Goal: Task Accomplishment & Management: Manage account settings

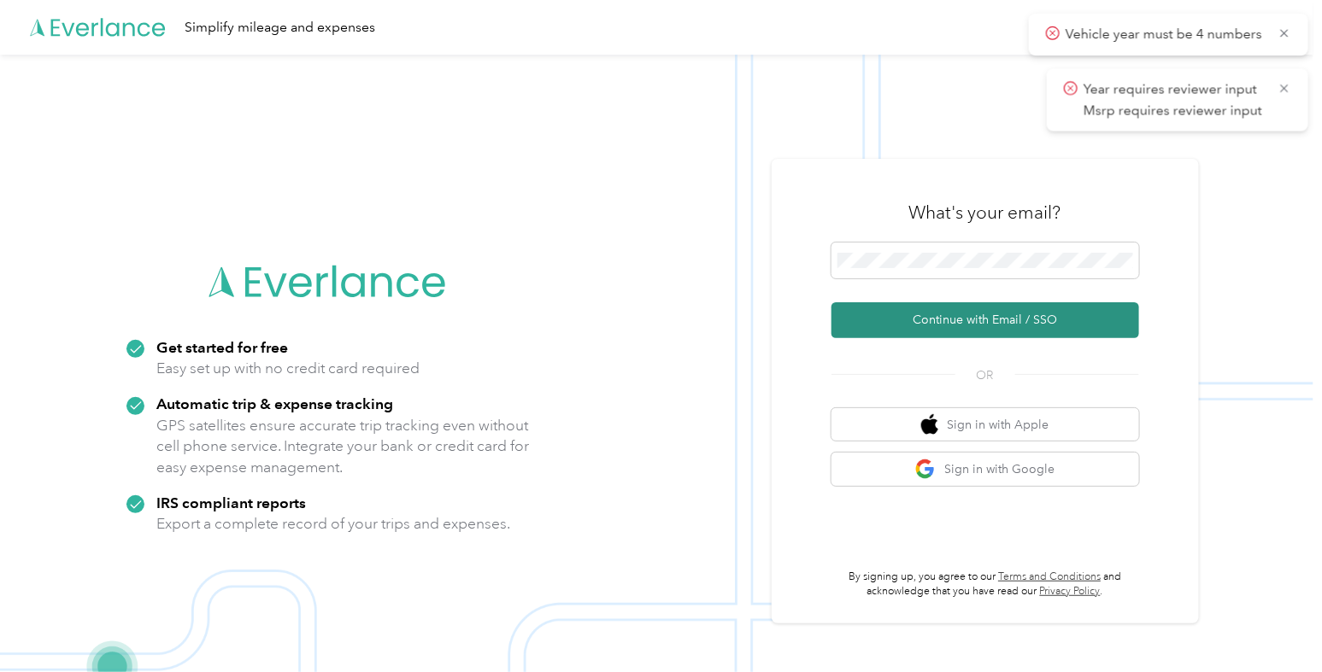
click at [905, 308] on button "Continue with Email / SSO" at bounding box center [985, 320] width 308 height 36
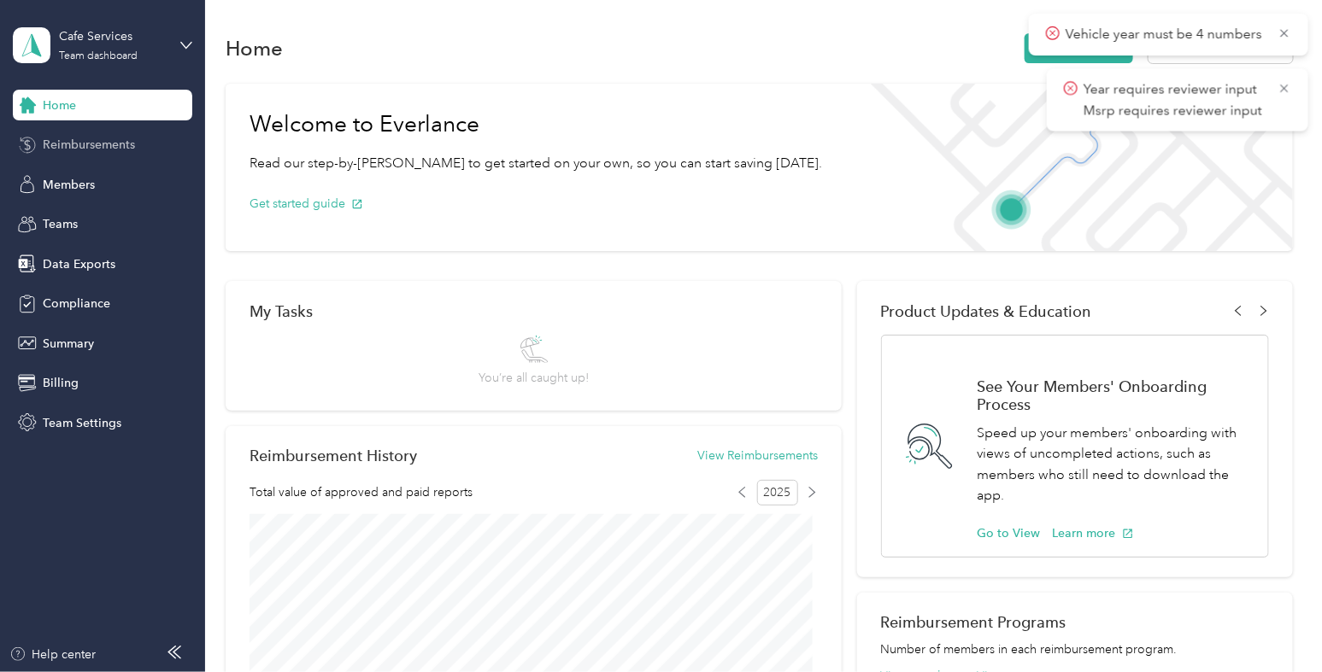
click at [109, 138] on span "Reimbursements" at bounding box center [89, 145] width 92 height 18
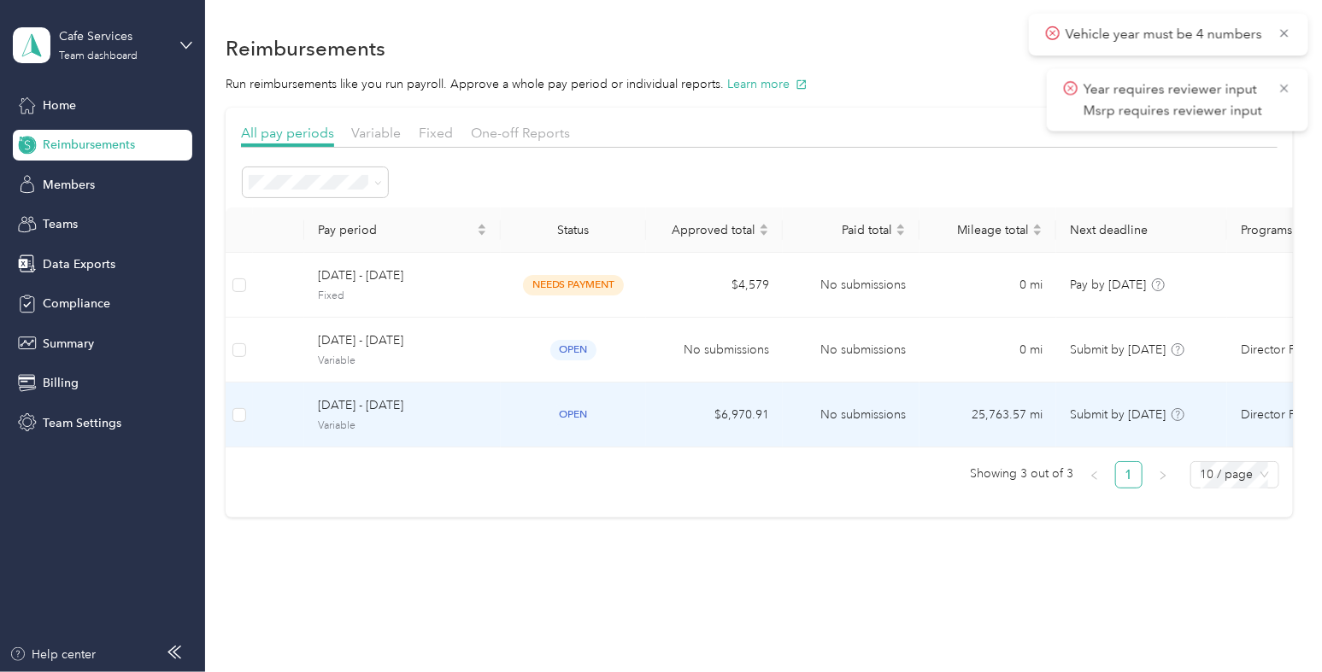
click at [485, 416] on div "[DATE] - [DATE] Variable" at bounding box center [402, 414] width 169 height 37
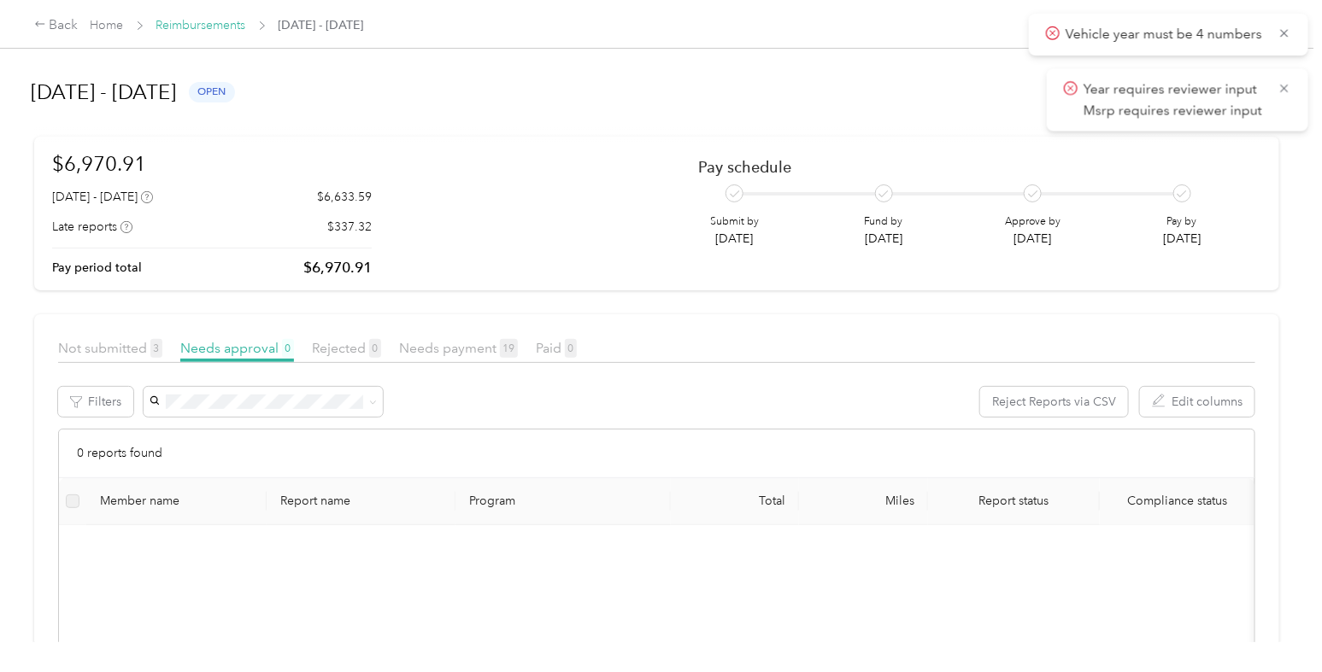
click at [173, 27] on link "Reimbursements" at bounding box center [201, 25] width 90 height 15
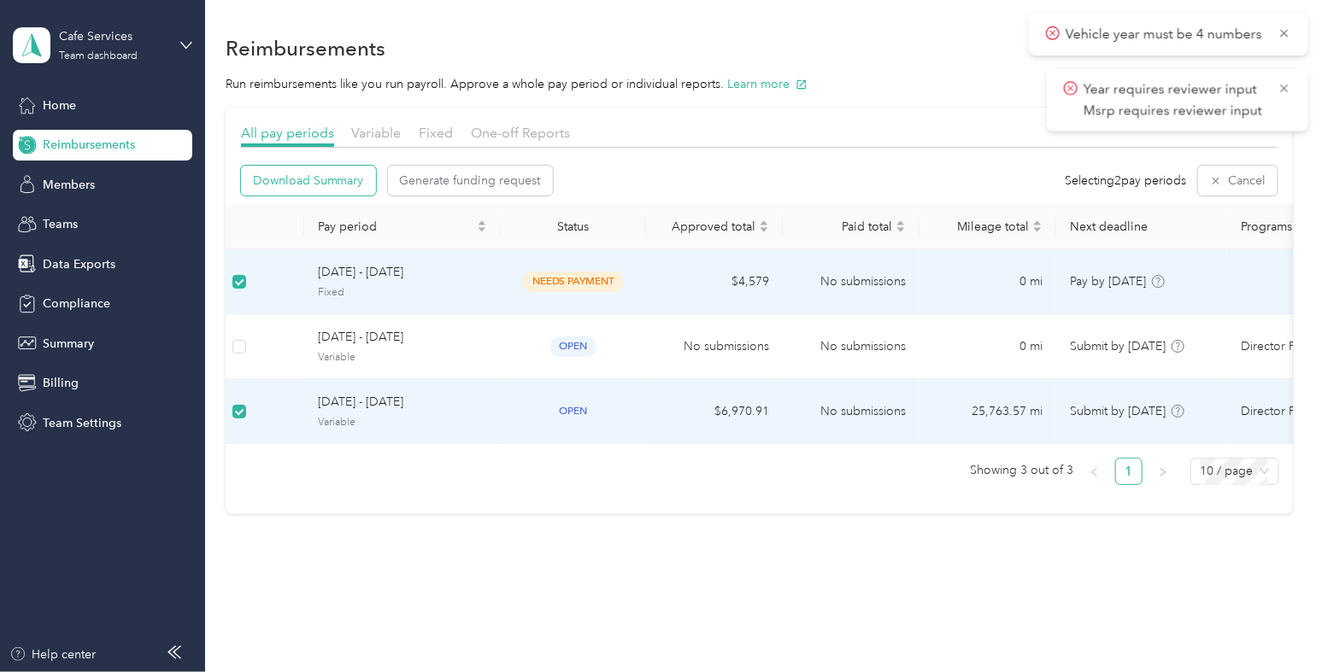
click at [338, 177] on span "Download Summary" at bounding box center [308, 181] width 111 height 18
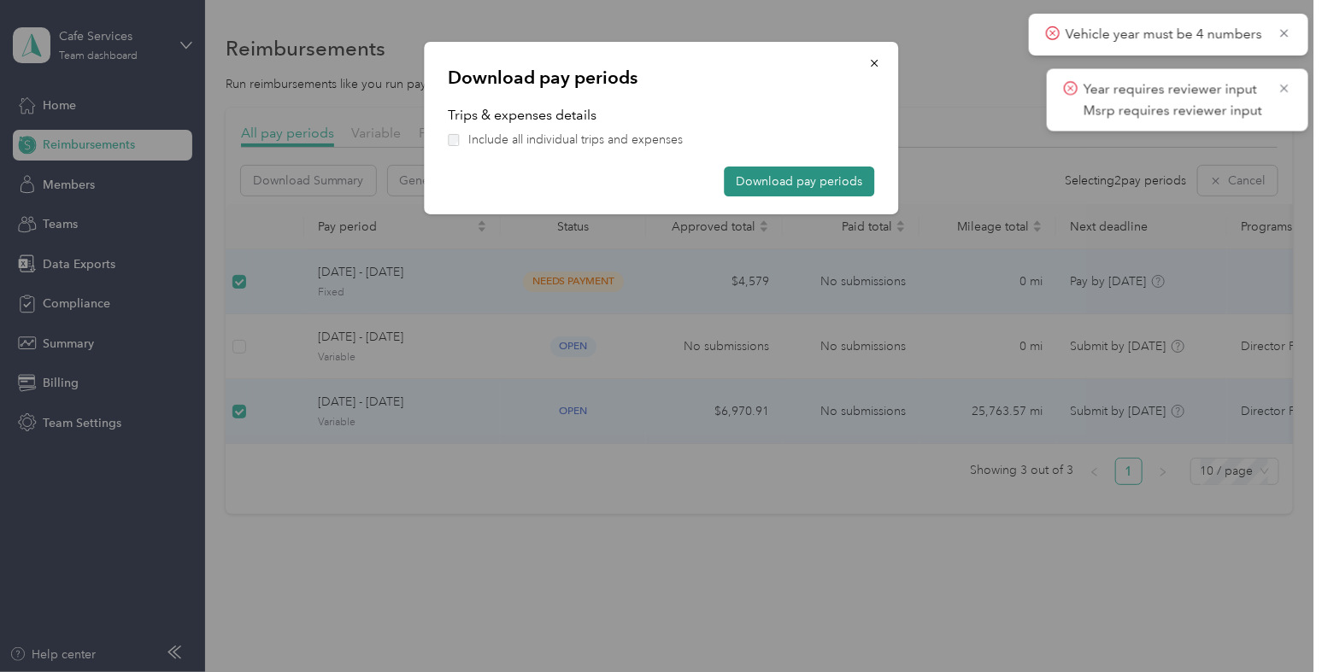
click at [795, 179] on button "Download pay periods" at bounding box center [799, 182] width 150 height 30
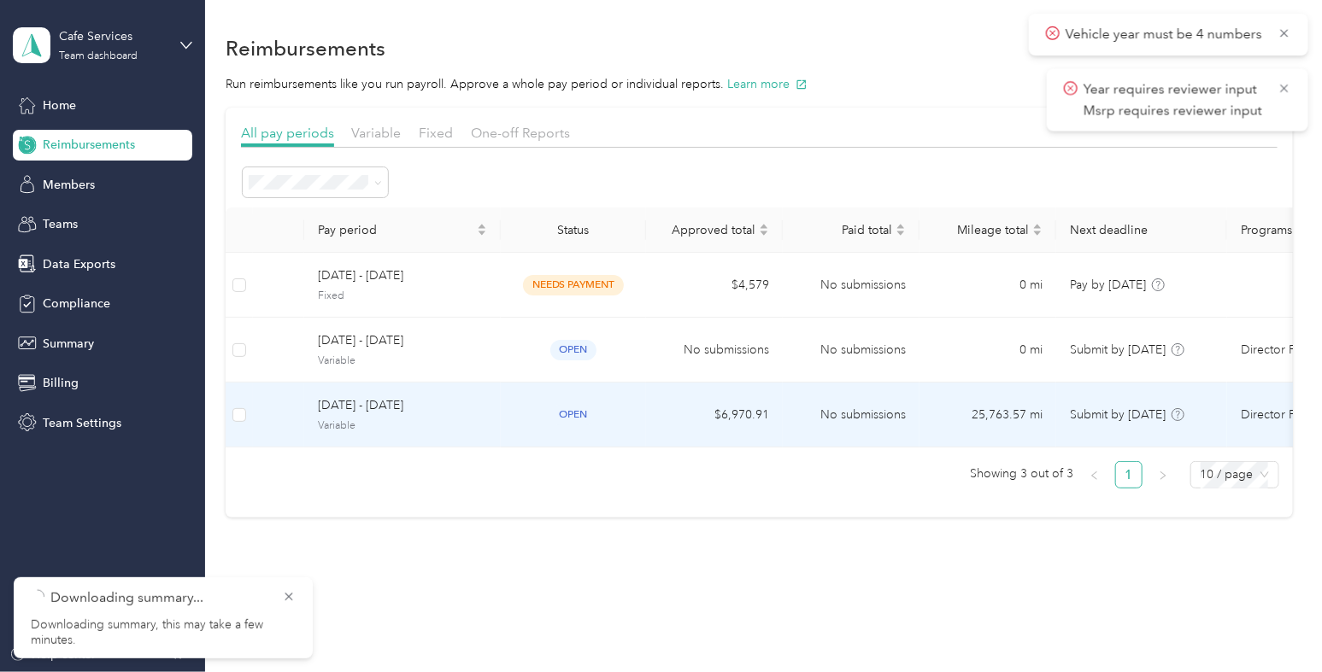
click at [496, 416] on td "[DATE] - [DATE] Variable" at bounding box center [402, 415] width 197 height 65
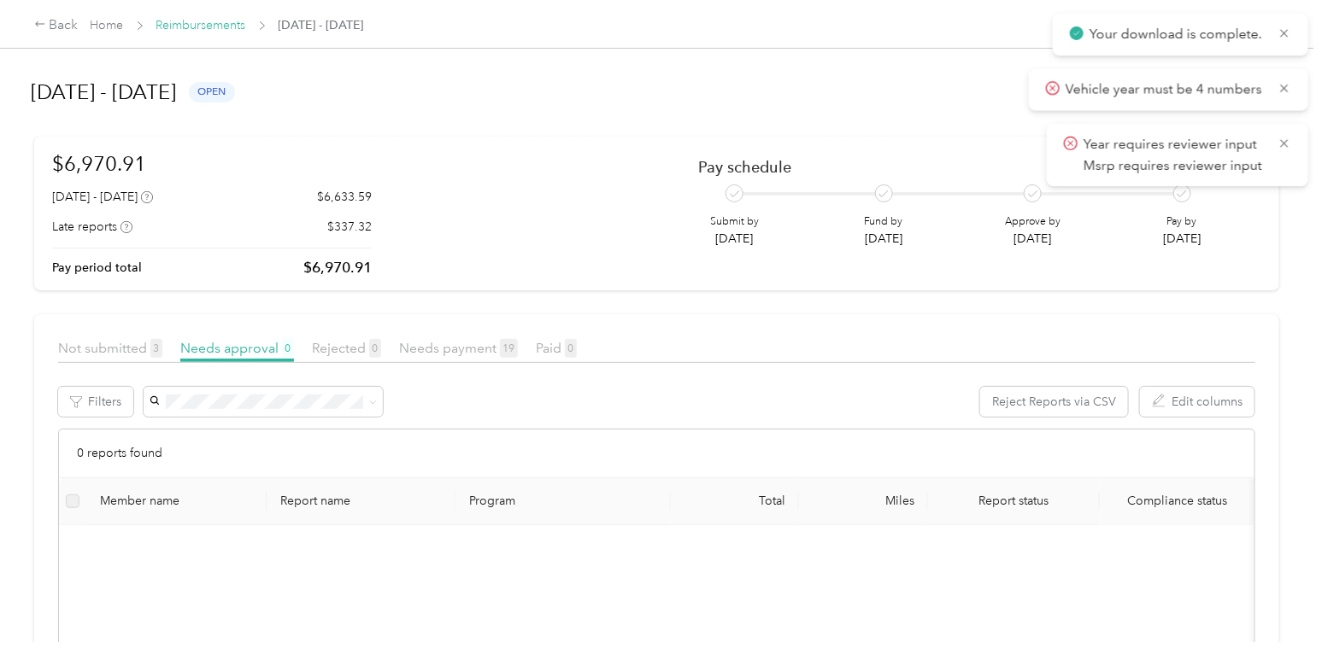
click at [190, 26] on link "Reimbursements" at bounding box center [201, 25] width 90 height 15
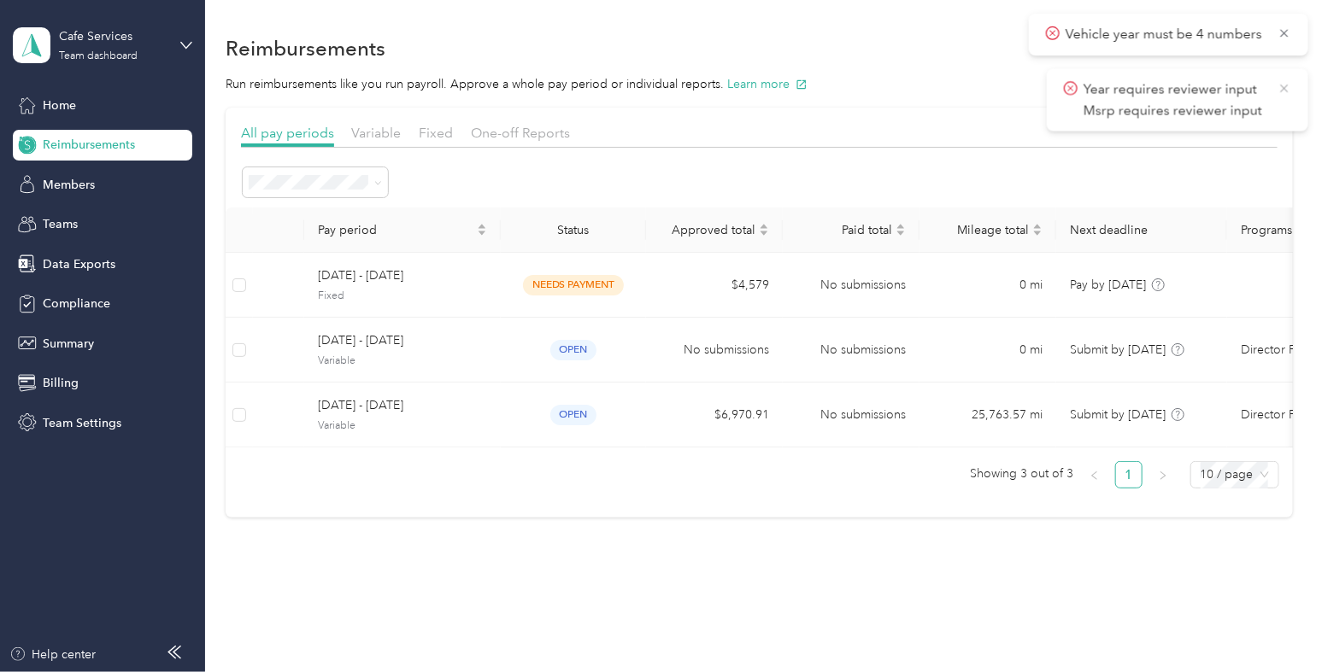
click at [1282, 82] on icon at bounding box center [1284, 87] width 14 height 15
click at [1286, 38] on icon at bounding box center [1284, 33] width 14 height 15
click at [113, 33] on div "Cafe Services" at bounding box center [112, 36] width 107 height 18
click at [102, 221] on div "Log out" at bounding box center [193, 218] width 336 height 30
